Goal: Information Seeking & Learning: Learn about a topic

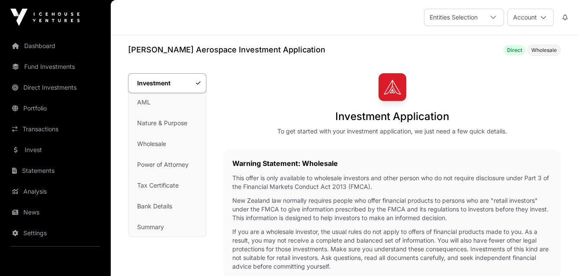
click at [66, 87] on link "Direct Investments" at bounding box center [55, 87] width 97 height 19
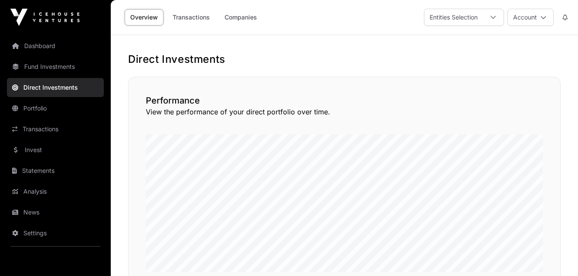
click at [240, 19] on link "Companies" at bounding box center [241, 17] width 44 height 16
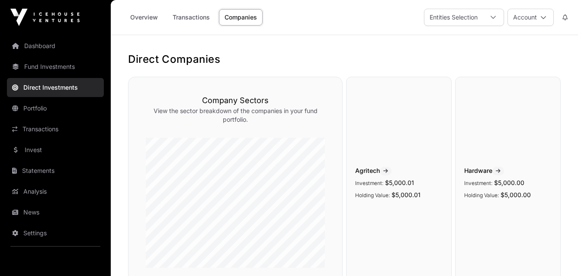
click at [42, 43] on link "Dashboard" at bounding box center [55, 45] width 97 height 19
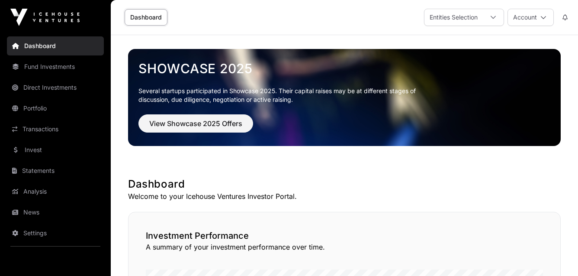
click at [51, 64] on link "Fund Investments" at bounding box center [55, 66] width 97 height 19
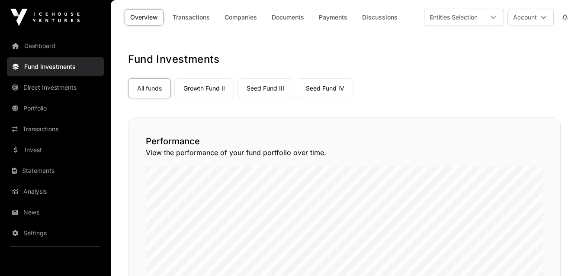
click at [244, 19] on link "Companies" at bounding box center [241, 17] width 44 height 16
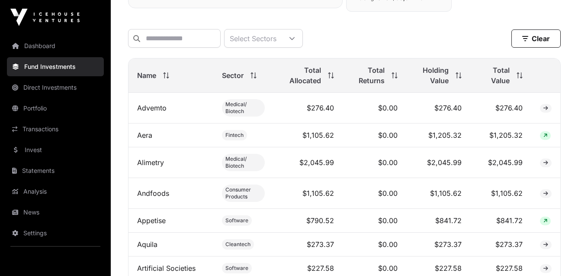
scroll to position [382, 0]
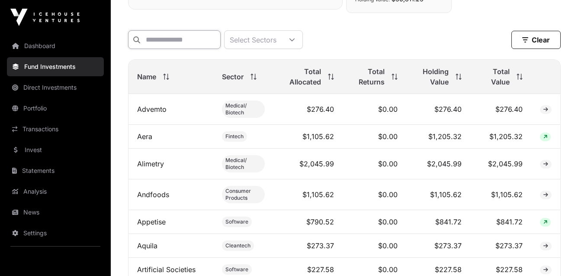
click at [205, 37] on input "text" at bounding box center [174, 39] width 93 height 19
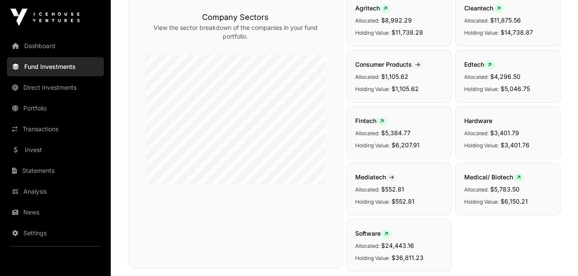
scroll to position [0, 0]
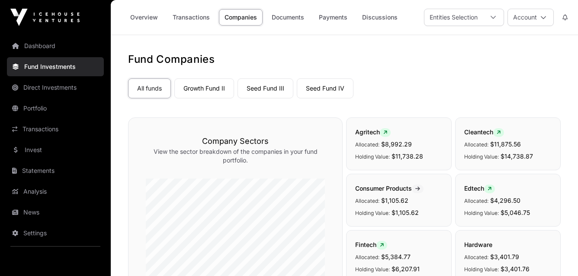
type input "****"
click at [48, 106] on link "Portfolio" at bounding box center [55, 108] width 97 height 19
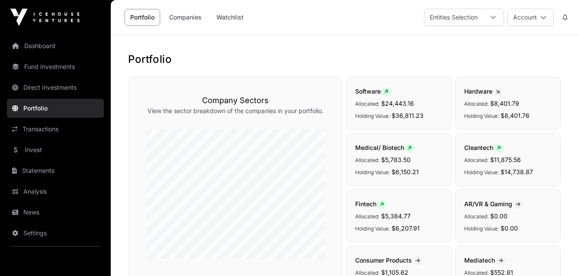
click at [192, 20] on link "Companies" at bounding box center [186, 17] width 44 height 16
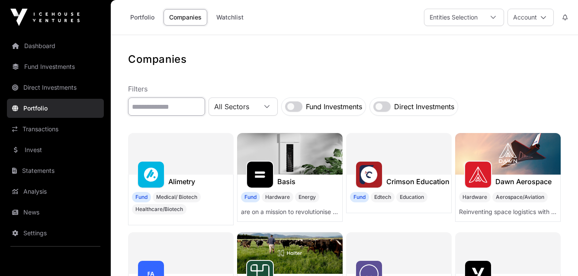
click at [194, 108] on input "text" at bounding box center [166, 106] width 77 height 18
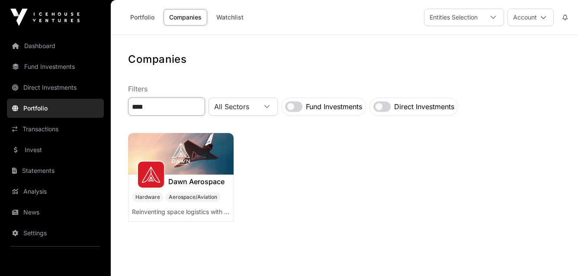
type input "****"
click at [208, 170] on img at bounding box center [181, 154] width 106 height 42
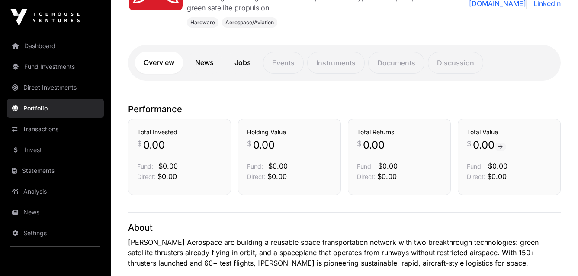
scroll to position [173, 0]
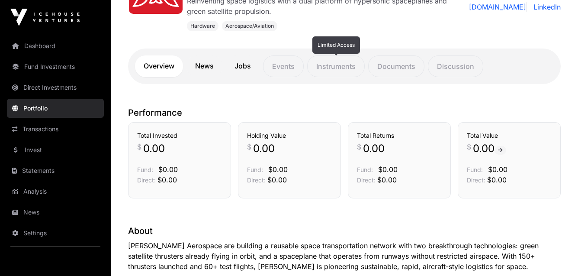
click at [342, 74] on p "Instruments" at bounding box center [336, 66] width 58 height 22
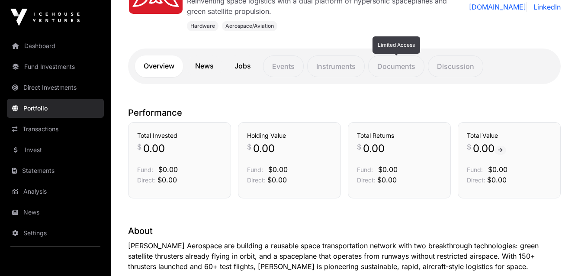
click at [395, 72] on p "Documents" at bounding box center [396, 66] width 56 height 22
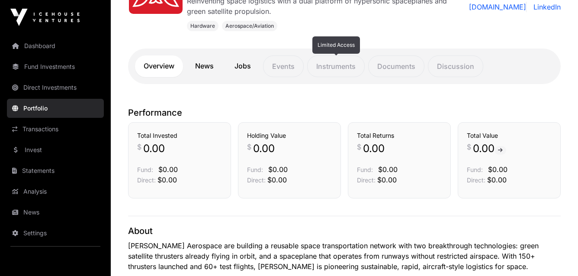
click at [340, 68] on p "Instruments" at bounding box center [336, 66] width 58 height 22
